Goal: Browse casually

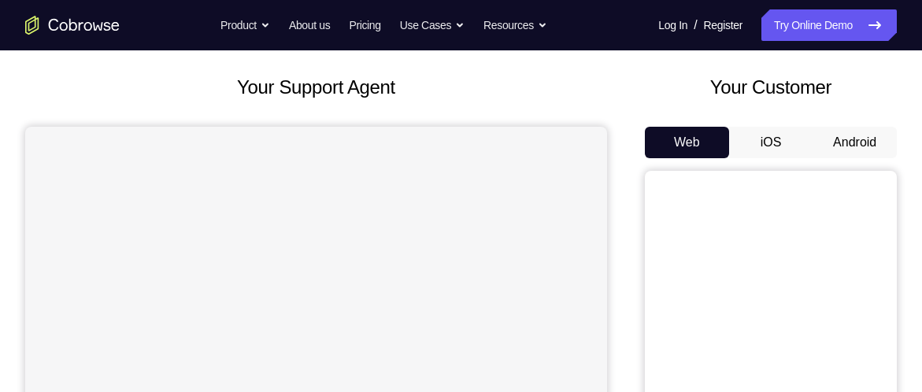
scroll to position [94, 0]
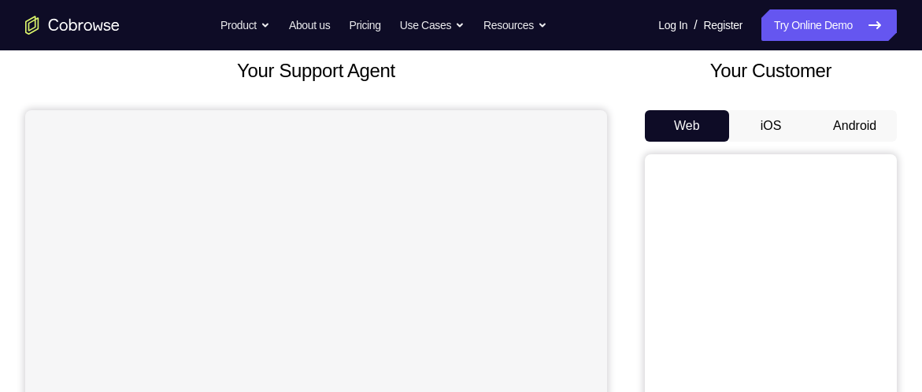
click at [859, 119] on button "Android" at bounding box center [854, 125] width 84 height 31
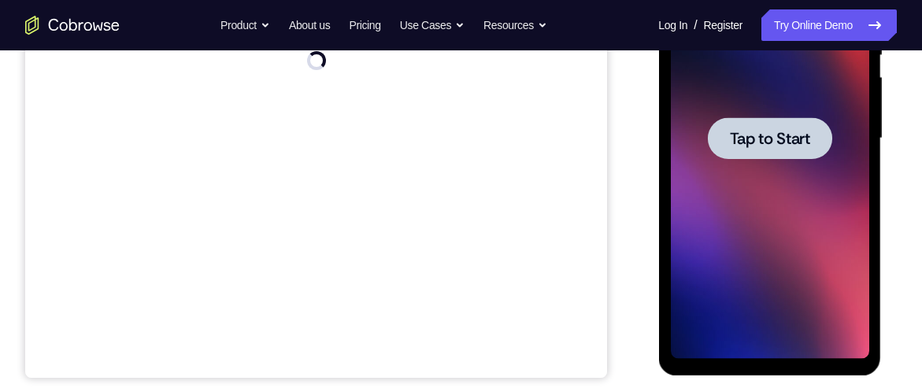
scroll to position [0, 0]
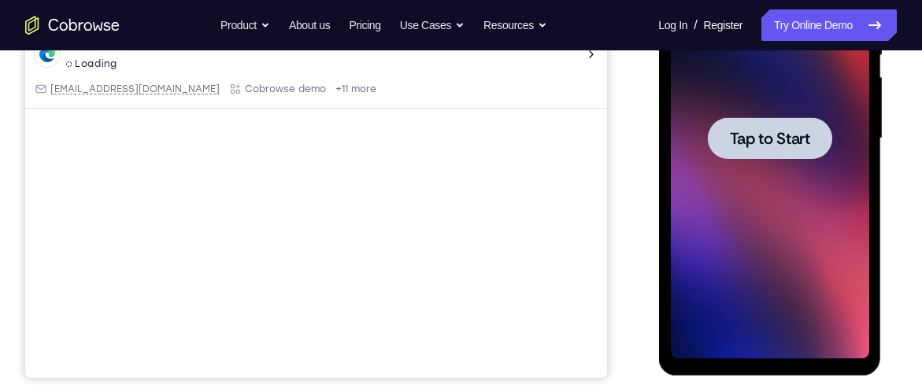
click at [760, 124] on div at bounding box center [769, 138] width 124 height 42
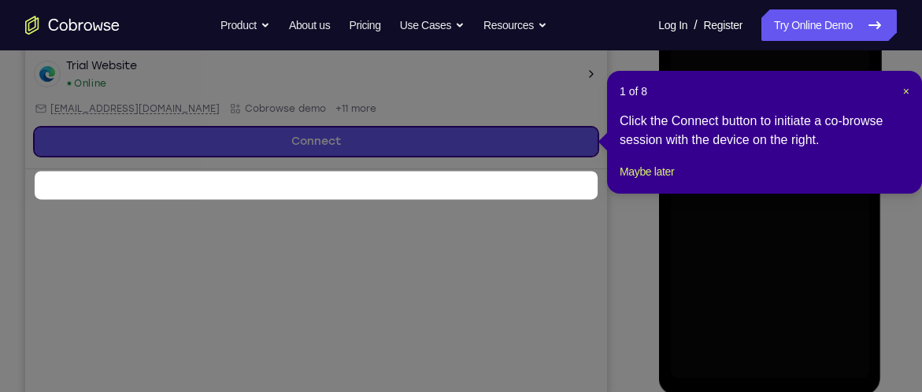
scroll to position [342, 0]
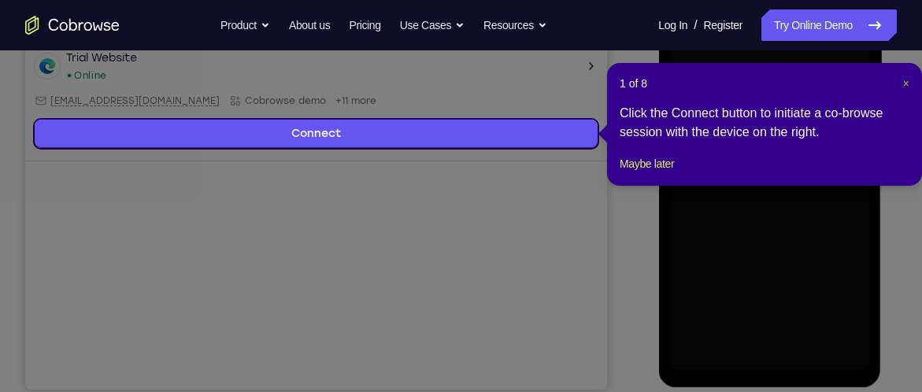
click at [906, 79] on span "×" at bounding box center [906, 83] width 6 height 13
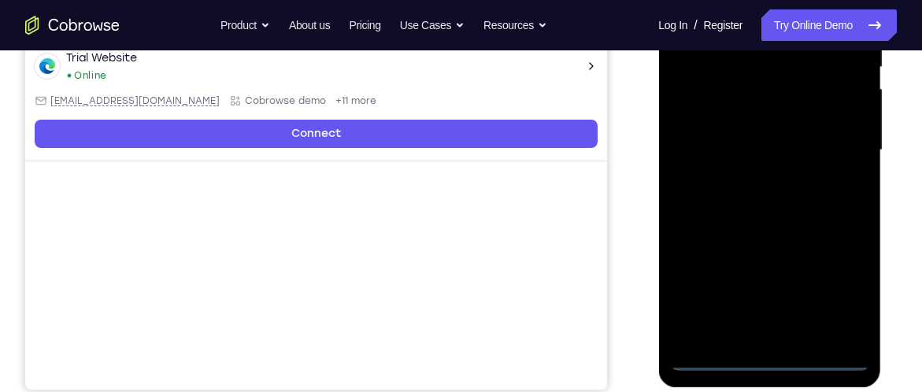
click at [775, 362] on div at bounding box center [769, 150] width 198 height 441
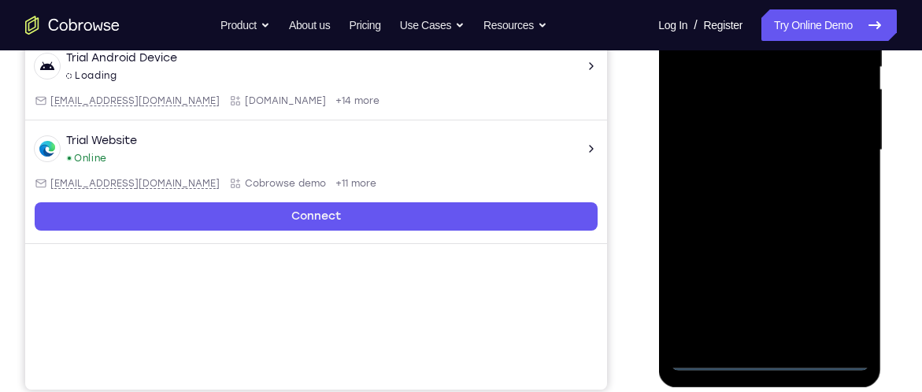
click at [832, 295] on div at bounding box center [769, 150] width 198 height 441
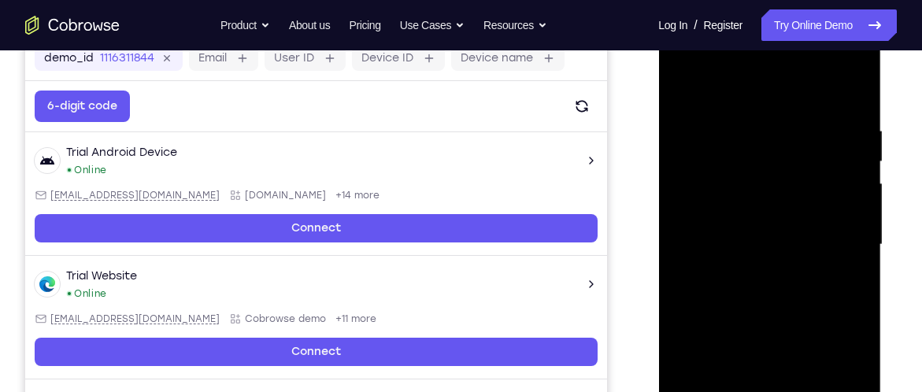
scroll to position [242, 0]
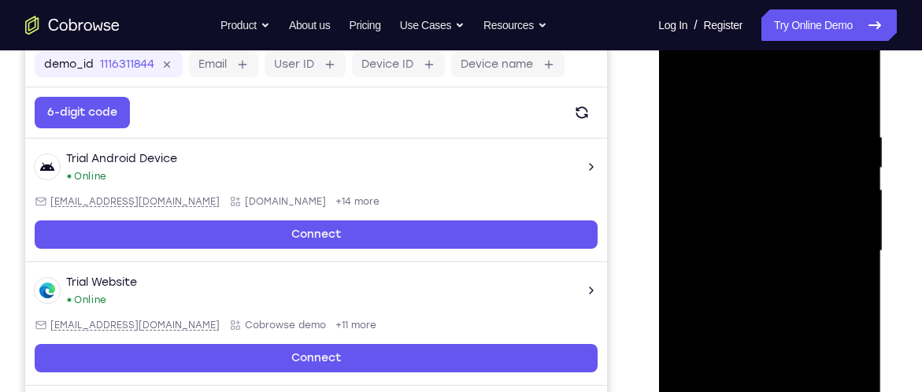
click at [711, 65] on div at bounding box center [769, 251] width 198 height 441
click at [830, 239] on div at bounding box center [769, 251] width 198 height 441
click at [752, 274] on div at bounding box center [769, 251] width 198 height 441
click at [746, 210] on div at bounding box center [769, 251] width 198 height 441
click at [722, 241] on div at bounding box center [769, 251] width 198 height 441
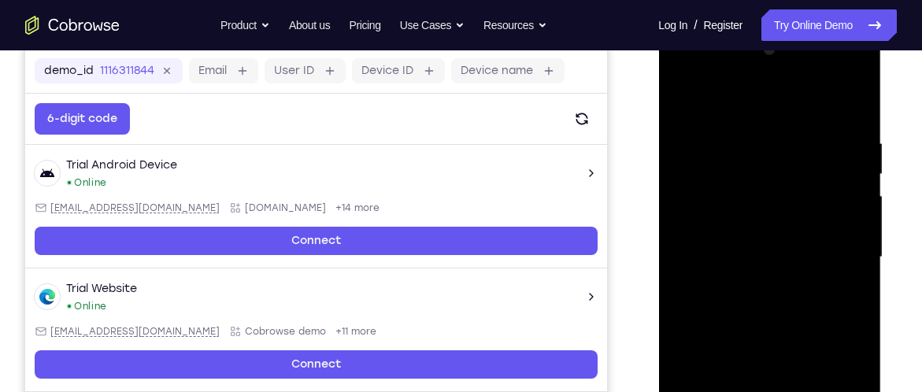
scroll to position [236, 0]
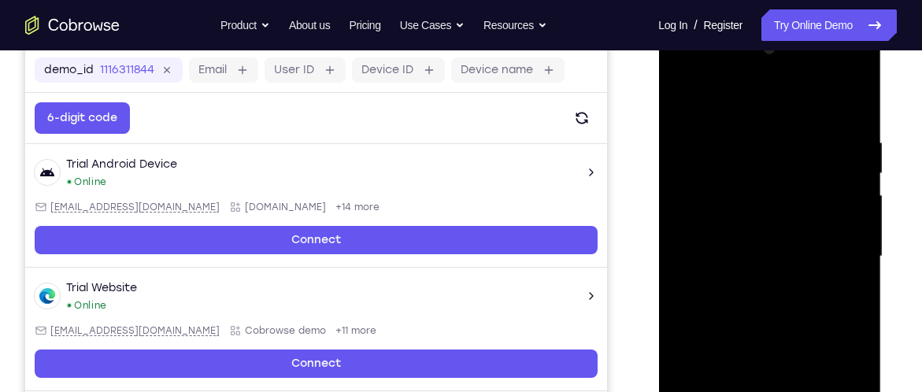
click at [761, 220] on div at bounding box center [769, 256] width 198 height 441
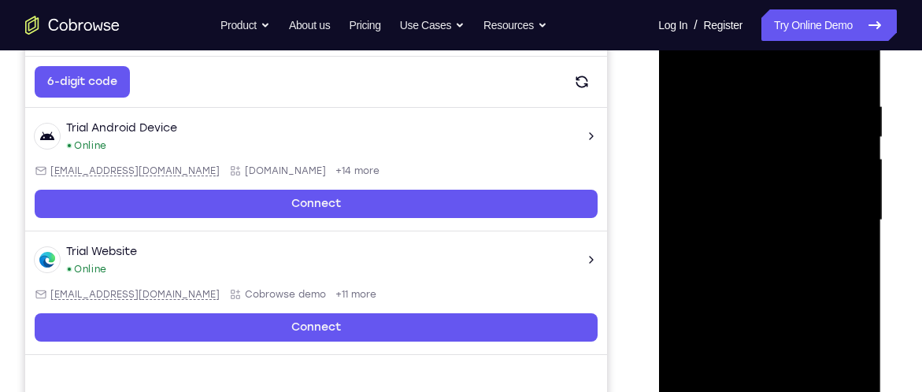
scroll to position [270, 0]
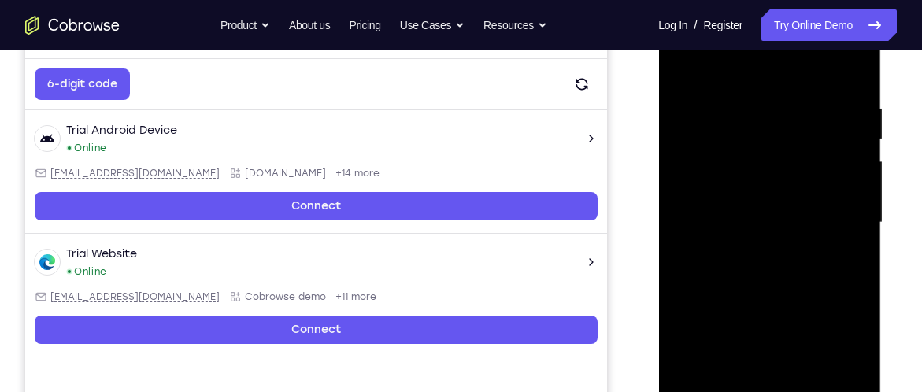
drag, startPoint x: 750, startPoint y: 72, endPoint x: 750, endPoint y: 42, distance: 29.9
click at [750, 42] on div at bounding box center [769, 222] width 198 height 441
click at [756, 88] on div at bounding box center [769, 222] width 198 height 441
click at [847, 157] on div at bounding box center [769, 222] width 198 height 441
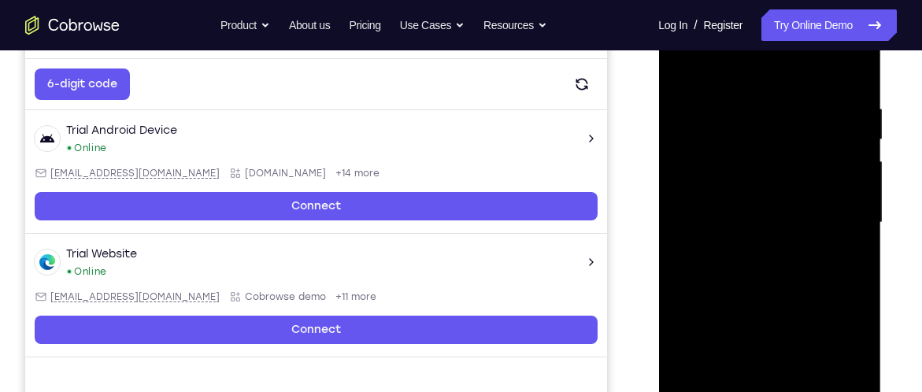
click at [847, 157] on div at bounding box center [769, 222] width 198 height 441
click at [846, 117] on div at bounding box center [769, 222] width 198 height 441
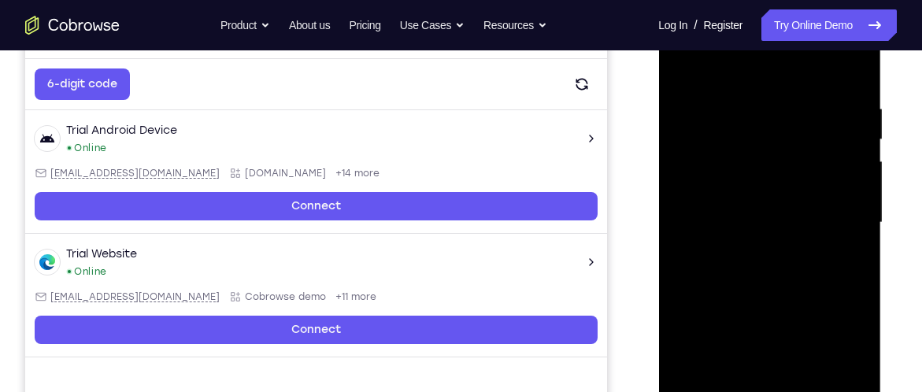
drag, startPoint x: 846, startPoint y: 117, endPoint x: 699, endPoint y: 151, distance: 151.2
click at [699, 151] on div at bounding box center [769, 222] width 198 height 441
click at [831, 149] on div at bounding box center [769, 222] width 198 height 441
click at [831, 148] on div at bounding box center [769, 222] width 198 height 441
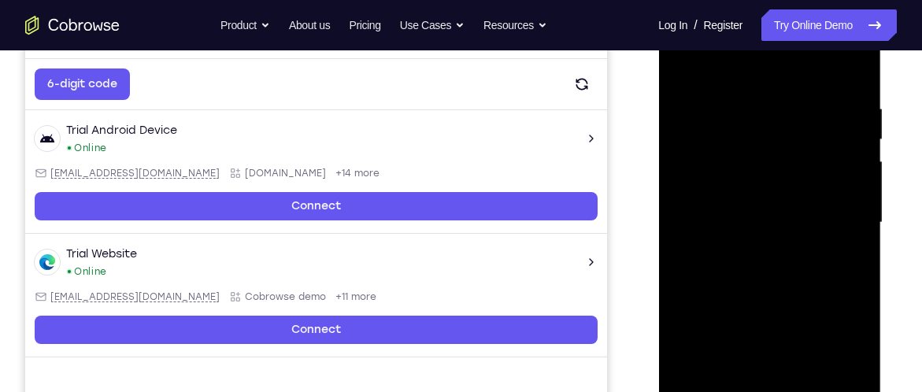
click at [847, 128] on div at bounding box center [769, 222] width 198 height 441
click at [850, 72] on div at bounding box center [769, 222] width 198 height 441
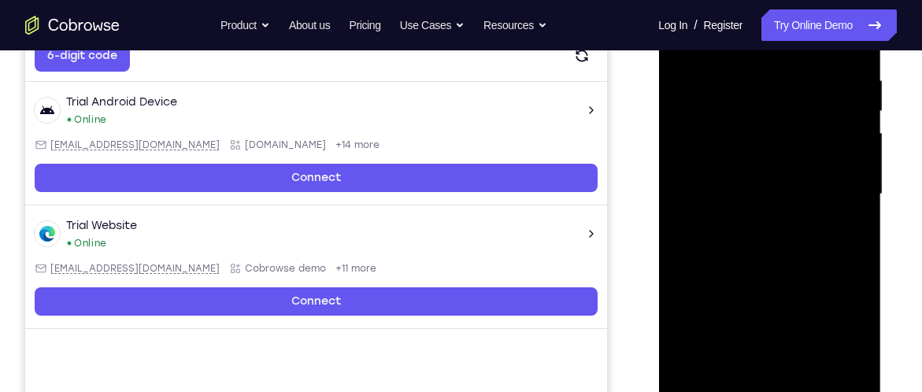
scroll to position [305, 0]
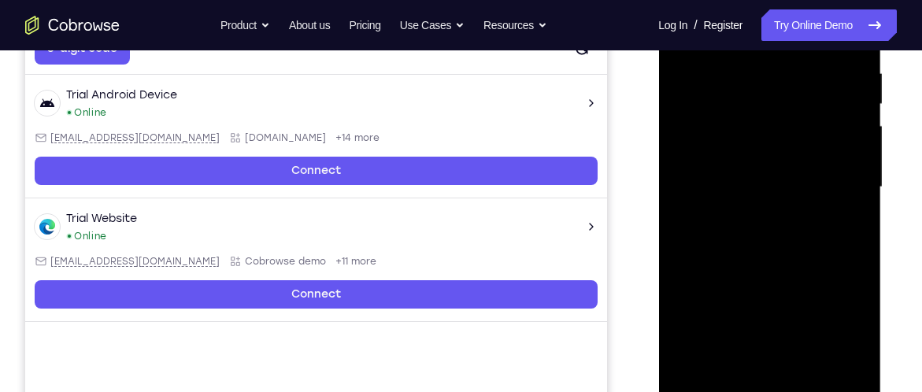
click at [734, 372] on div at bounding box center [769, 187] width 198 height 441
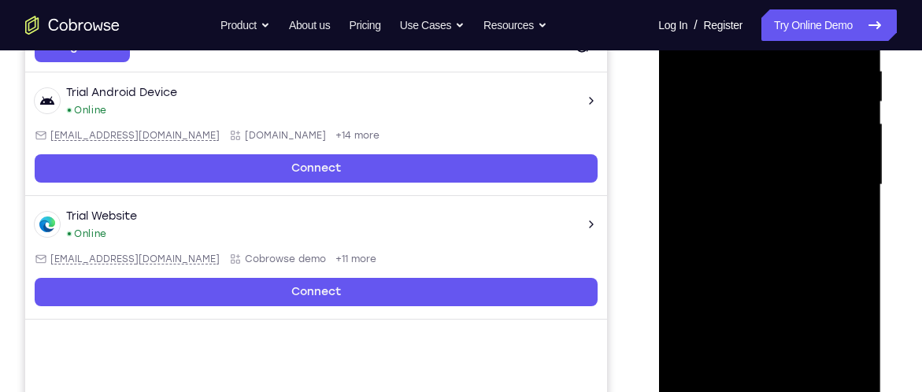
click at [845, 374] on div at bounding box center [769, 185] width 198 height 441
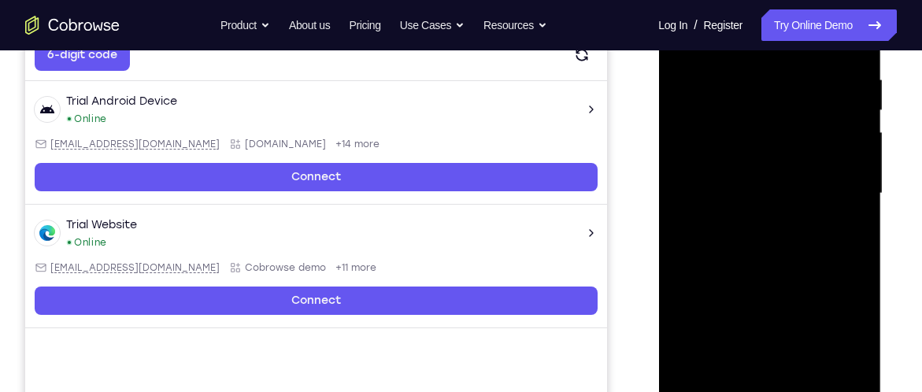
scroll to position [299, 0]
